Goal: Information Seeking & Learning: Check status

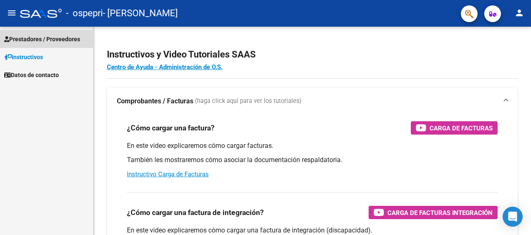
click at [58, 36] on span "Prestadores / Proveedores" at bounding box center [42, 39] width 76 height 9
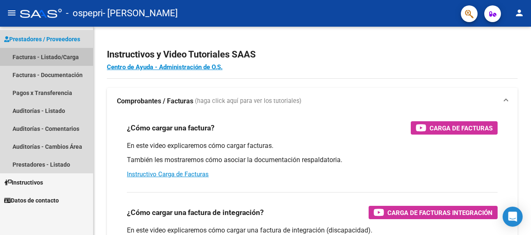
click at [59, 57] on link "Facturas - Listado/Carga" at bounding box center [46, 57] width 93 height 18
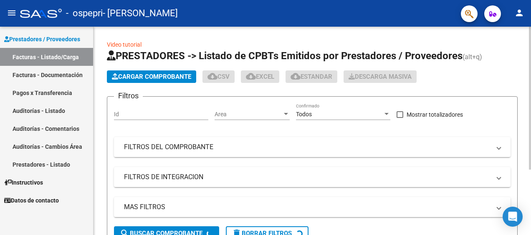
drag, startPoint x: 527, startPoint y: 89, endPoint x: 531, endPoint y: 91, distance: 4.5
click at [531, 91] on div "Video tutorial PRESTADORES -> Listado de CPBTs Emitidos por Prestadores / Prove…" at bounding box center [314, 179] width 440 height 305
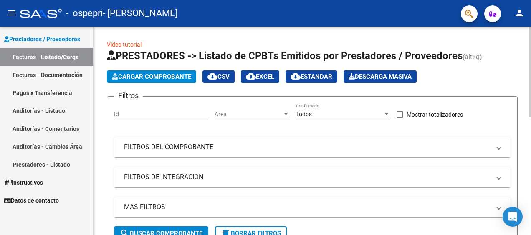
scroll to position [79, 0]
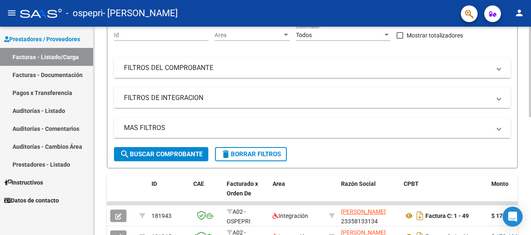
drag, startPoint x: 531, startPoint y: 91, endPoint x: 521, endPoint y: 110, distance: 21.1
click at [521, 110] on div "Video tutorial PRESTADORES -> Listado de CPBTs Emitidos por Prestadores / Prove…" at bounding box center [313, 185] width 438 height 476
click at [519, 128] on div "Video tutorial PRESTADORES -> Listado de CPBTs Emitidos por Prestadores / Prove…" at bounding box center [313, 185] width 438 height 476
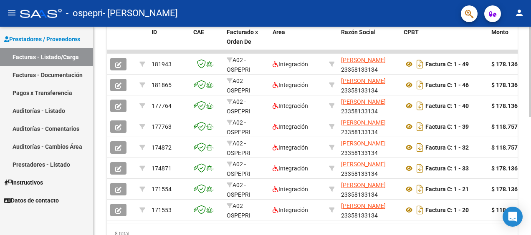
scroll to position [236, 0]
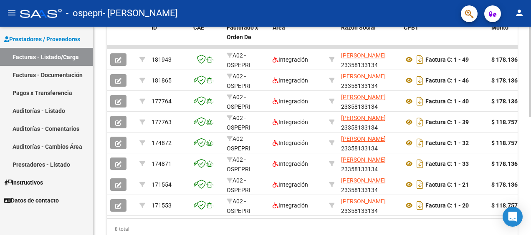
click at [531, 192] on html "menu - ospepri - [PERSON_NAME] person Prestadores / Proveedores Facturas - List…" at bounding box center [265, 117] width 531 height 235
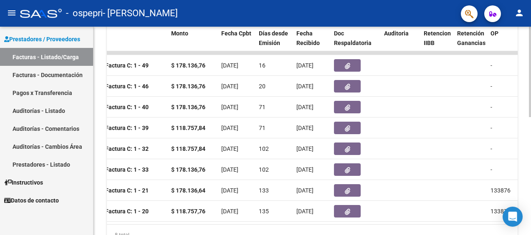
scroll to position [230, 0]
click at [531, 156] on html "menu - ospepri - [PERSON_NAME] person Prestadores / Proveedores Facturas - List…" at bounding box center [265, 117] width 531 height 235
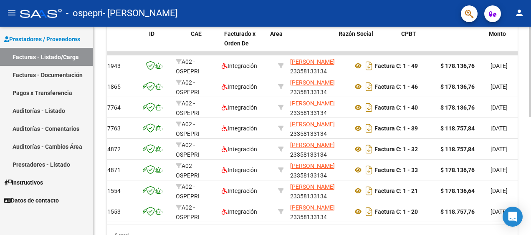
scroll to position [0, 0]
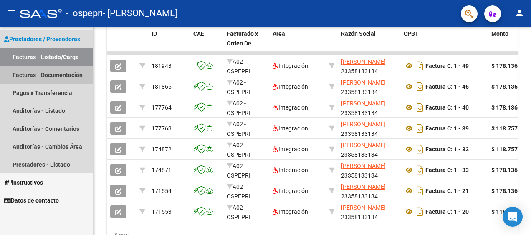
click at [64, 76] on link "Facturas - Documentación" at bounding box center [46, 75] width 93 height 18
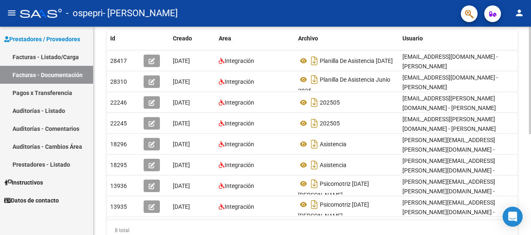
scroll to position [165, 0]
click at [531, 131] on html "menu - ospepri - [PERSON_NAME] person Prestadores / Proveedores Facturas - List…" at bounding box center [265, 117] width 531 height 235
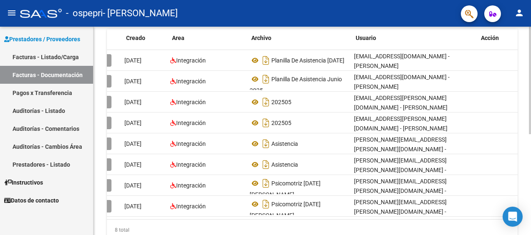
scroll to position [0, 0]
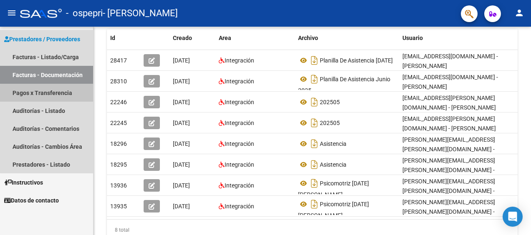
click at [47, 97] on link "Pagos x Transferencia" at bounding box center [46, 93] width 93 height 18
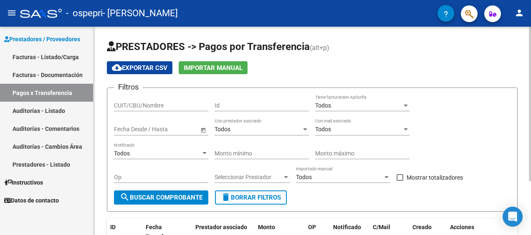
scroll to position [72, 0]
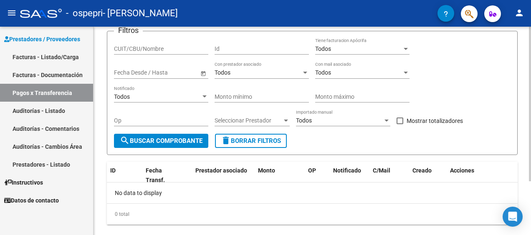
click at [531, 186] on html "menu - ospepri - [PERSON_NAME] person Prestadores / Proveedores Facturas - List…" at bounding box center [265, 117] width 531 height 235
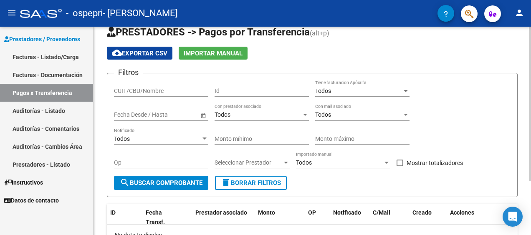
scroll to position [11, 0]
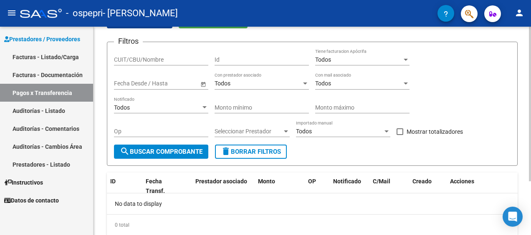
click at [529, 91] on div at bounding box center [530, 138] width 2 height 155
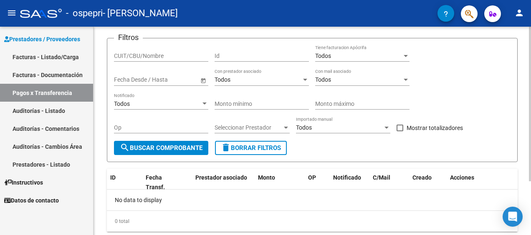
click at [203, 82] on span "Open calendar" at bounding box center [203, 80] width 20 height 20
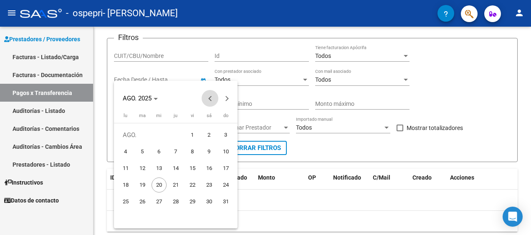
click at [208, 97] on span "Previous month" at bounding box center [210, 98] width 17 height 17
click at [148, 154] on span "1" at bounding box center [142, 151] width 15 height 15
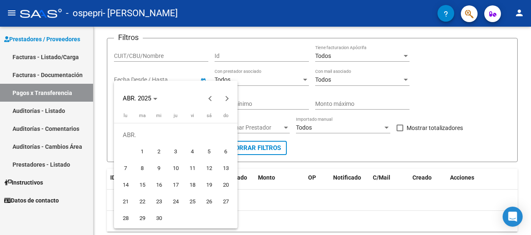
type input "[DATE]"
click at [326, 150] on div at bounding box center [265, 117] width 531 height 235
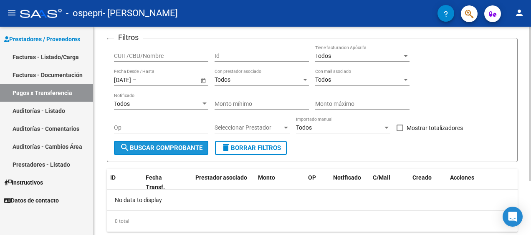
click at [176, 145] on span "search Buscar Comprobante" at bounding box center [161, 148] width 83 height 8
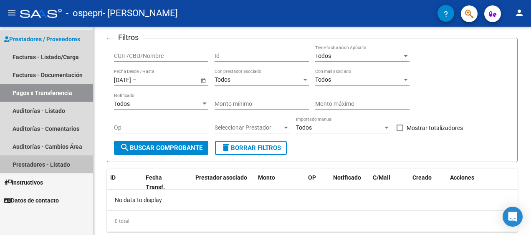
click at [45, 165] on link "Prestadores - Listado" at bounding box center [46, 165] width 93 height 18
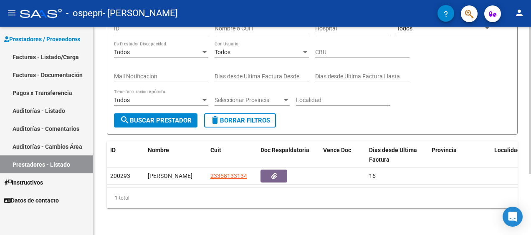
click at [531, 134] on html "menu - ospepri - [PERSON_NAME] person Prestadores / Proveedores Facturas - List…" at bounding box center [265, 117] width 531 height 235
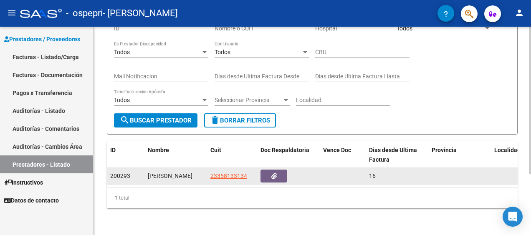
click at [185, 172] on div "[PERSON_NAME]" at bounding box center [176, 177] width 56 height 10
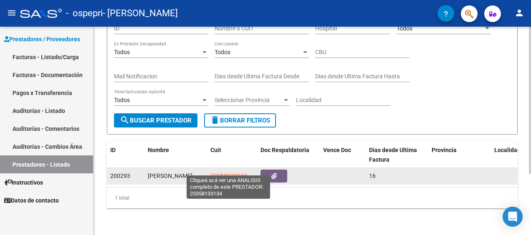
click at [227, 173] on span "23358133134" at bounding box center [228, 176] width 37 height 7
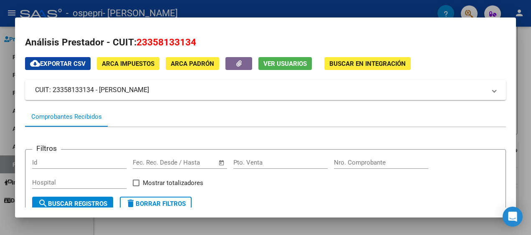
click at [522, 91] on div at bounding box center [265, 117] width 531 height 235
